Goal: Find specific page/section: Find specific page/section

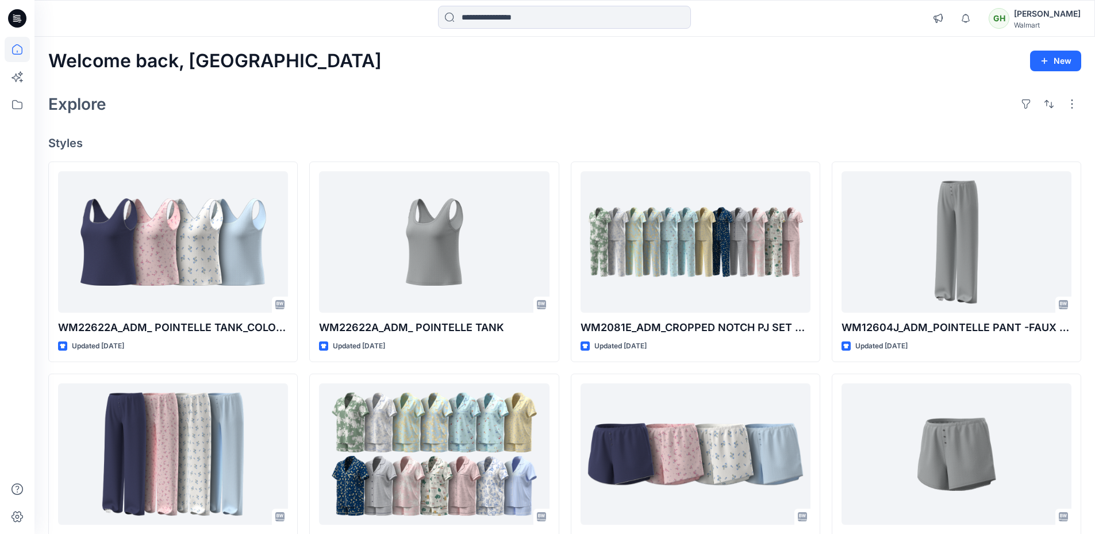
scroll to position [250, 0]
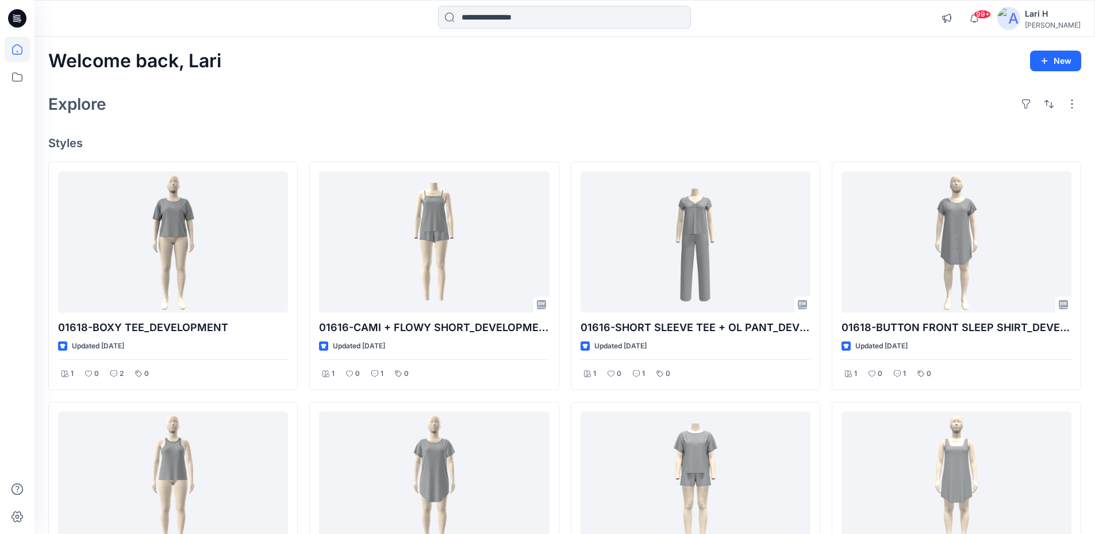
scroll to position [623, 0]
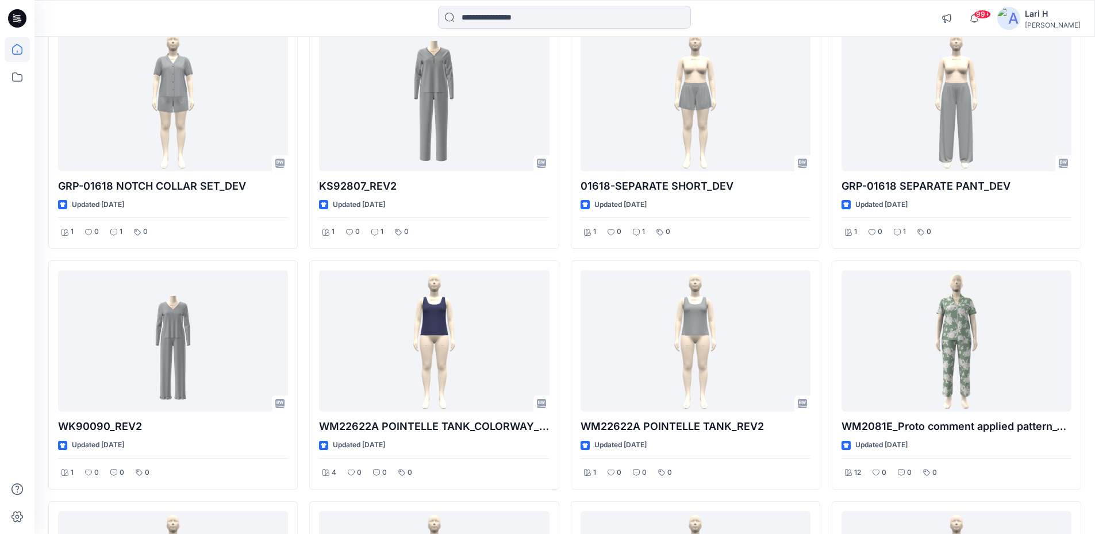
click at [548, 18] on input at bounding box center [564, 17] width 253 height 23
paste input "********"
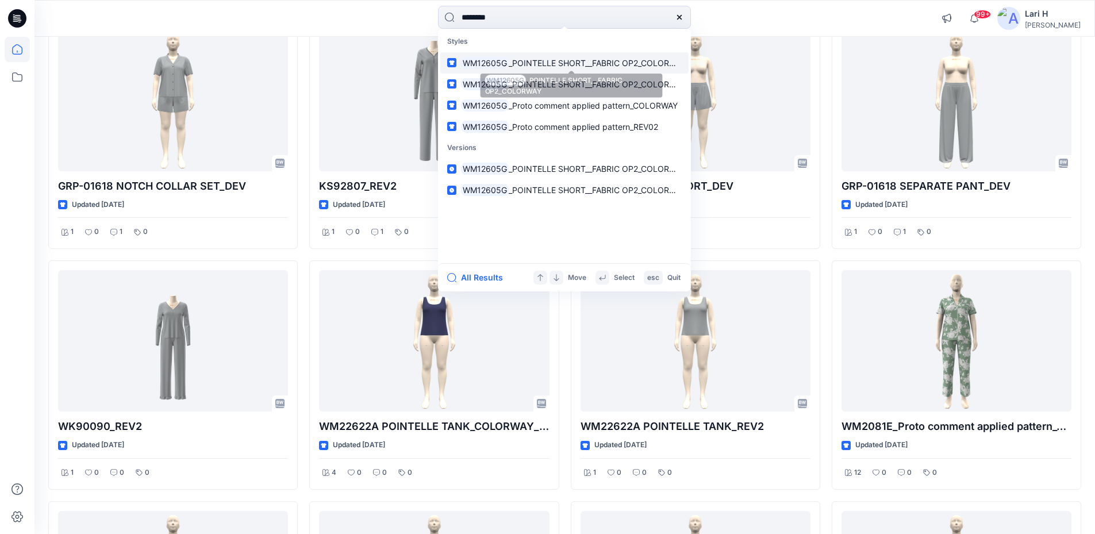
type input "********"
click at [519, 66] on span "_POINTELLE SHORT__FABRIC OP2_COLORWAY" at bounding box center [597, 63] width 177 height 10
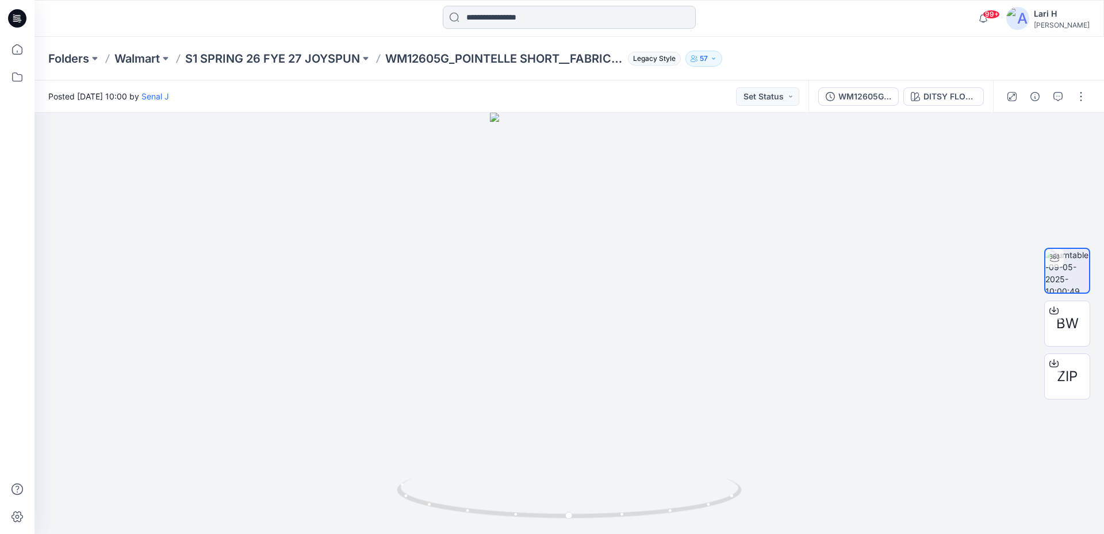
click at [507, 20] on input at bounding box center [569, 17] width 253 height 23
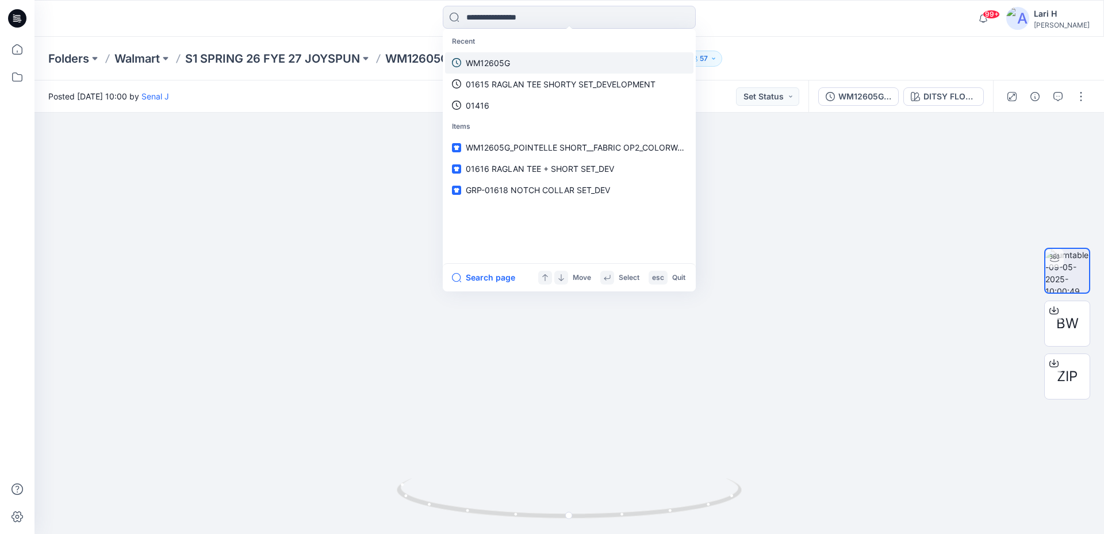
click at [498, 62] on p "WM12605G" at bounding box center [488, 63] width 44 height 12
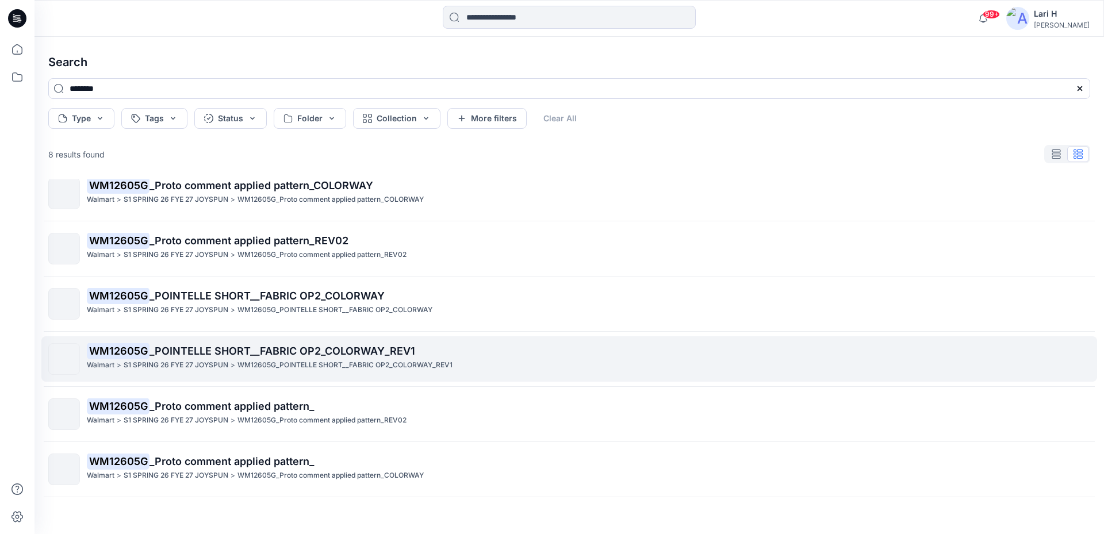
scroll to position [9, 0]
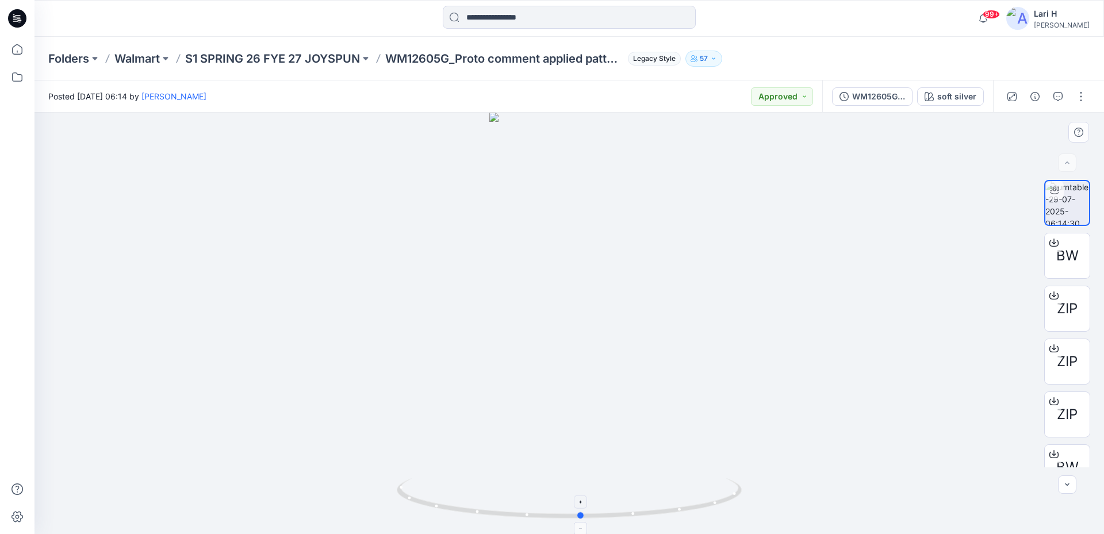
drag, startPoint x: 705, startPoint y: 509, endPoint x: 717, endPoint y: 485, distance: 26.5
click at [717, 485] on icon at bounding box center [571, 499] width 348 height 43
